Goal: Task Accomplishment & Management: Complete application form

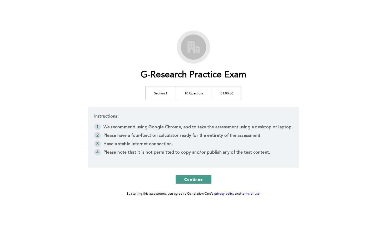
click at [189, 181] on span "Continue" at bounding box center [193, 179] width 18 height 5
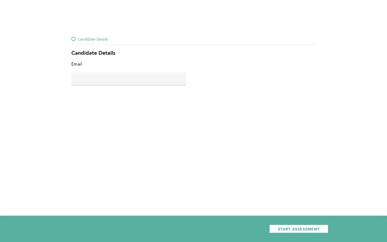
click at [135, 73] on input "text" at bounding box center [128, 78] width 115 height 13
type input "[EMAIL_ADDRESS][DOMAIN_NAME]"
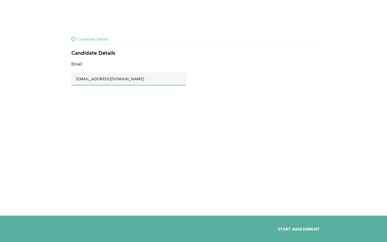
click at [292, 225] on button "START ASSESSMENT" at bounding box center [298, 229] width 59 height 8
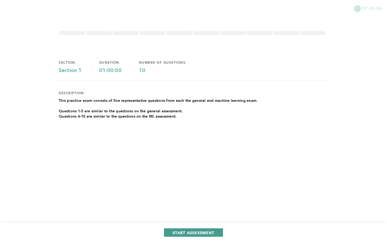
click at [206, 231] on span "START ASSESSMENT" at bounding box center [194, 232] width 42 height 5
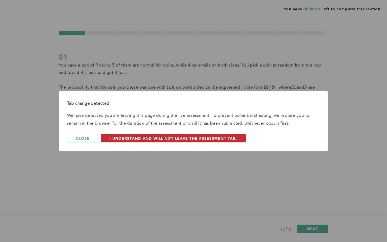
click at [128, 137] on span "I understand and will not leave the assessment tab." at bounding box center [173, 138] width 127 height 5
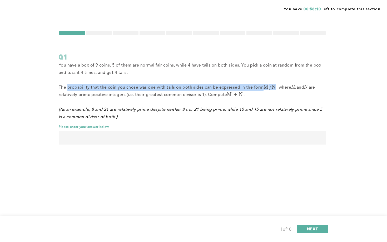
drag, startPoint x: 67, startPoint y: 87, endPoint x: 274, endPoint y: 86, distance: 206.8
click at [274, 86] on span "The probability that the coin you chose was one with tails on both sides can be…" at bounding box center [188, 92] width 258 height 12
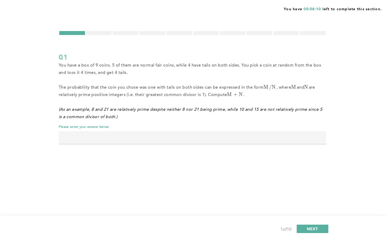
click at [221, 120] on p "﻿(As an example, 8 and 21 are relatively prime despite neither 8 nor 21 being p…" at bounding box center [193, 113] width 268 height 15
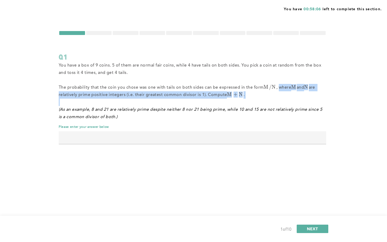
drag, startPoint x: 279, startPoint y: 86, endPoint x: 253, endPoint y: 97, distance: 28.2
click at [253, 98] on p "The probability that the coin you chose was one with tails on both sides can be…" at bounding box center [193, 91] width 268 height 15
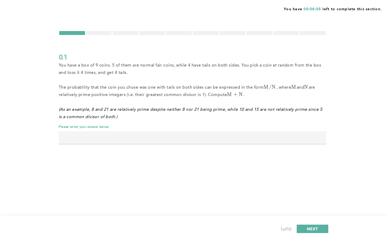
click at [239, 112] on p "﻿(As an example, 8 and 21 are relatively prime despite neither 8 nor 21 being p…" at bounding box center [193, 113] width 268 height 15
click at [147, 143] on input "text" at bounding box center [193, 137] width 268 height 13
type input "133"
click at [310, 232] on button "NEXT" at bounding box center [313, 229] width 32 height 8
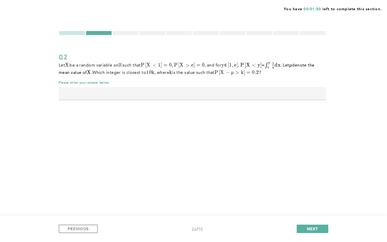
click at [191, 75] on span "Which integer is closest to 10 k 10k 1 0 k , where k k k is the value such that…" at bounding box center [176, 73] width 169 height 4
click at [89, 94] on input "text" at bounding box center [193, 93] width 268 height 13
type input "7"
click at [303, 228] on button "NEXT" at bounding box center [313, 229] width 32 height 8
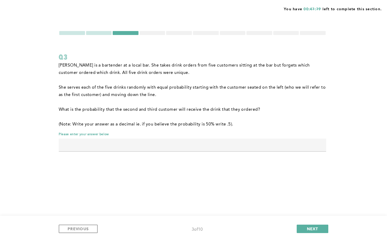
click at [145, 152] on div "[PERSON_NAME] is a bartender at a local bar. She takes drink orders from five c…" at bounding box center [193, 109] width 268 height 95
click at [143, 145] on input "text" at bounding box center [193, 145] width 268 height 13
type input "0.05"
click at [322, 231] on button "NEXT" at bounding box center [313, 229] width 32 height 8
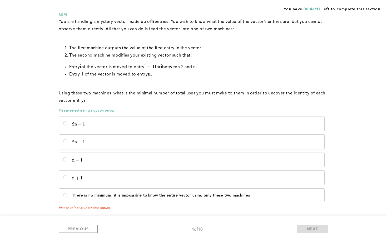
scroll to position [44, 0]
click at [91, 225] on button "PREVIOUS" at bounding box center [78, 229] width 39 height 8
click at [88, 230] on span "PREVIOUS" at bounding box center [78, 229] width 21 height 5
click at [142, 192] on label "There is no minimum, it is impossible to know the entire vector using only thes…" at bounding box center [191, 195] width 265 height 13
click at [67, 193] on machines\<\/p\> "There is no minimum, it is impossible to know the entire vector using only thes…" at bounding box center [65, 195] width 4 height 4
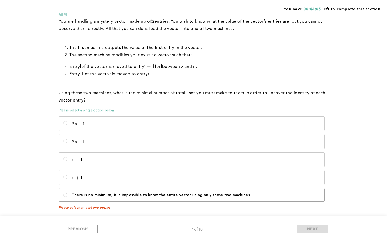
radio machines\<\/p\> "true"
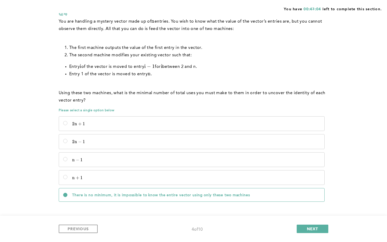
click at [142, 192] on label "There is no minimum, it is impossible to know the entire vector using only thes…" at bounding box center [191, 195] width 265 height 13
click at [67, 193] on machines\<\/p\> "There is no minimum, it is impossible to know the entire vector using only thes…" at bounding box center [65, 195] width 4 height 4
click at [135, 178] on p "n + 1 n + 1 n + 1" at bounding box center [196, 177] width 248 height 5
click at [67, 178] on input "n + 1 n + 1 n + 1" at bounding box center [65, 177] width 4 height 4
radio input "true"
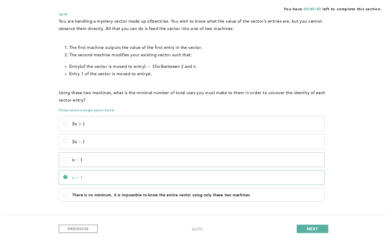
scroll to position [46, 0]
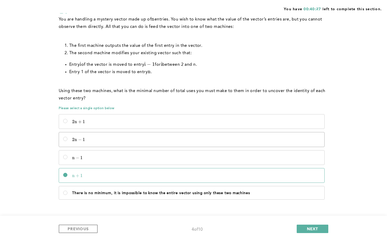
click at [88, 143] on label "2 n − 1 2n - 1 2 n − 1" at bounding box center [191, 139] width 265 height 14
click at [67, 141] on input "2 n − 1 2n - 1 2 n − 1" at bounding box center [65, 139] width 4 height 4
radio input "true"
click at [305, 229] on button "NEXT" at bounding box center [313, 229] width 32 height 8
